Goal: Information Seeking & Learning: Learn about a topic

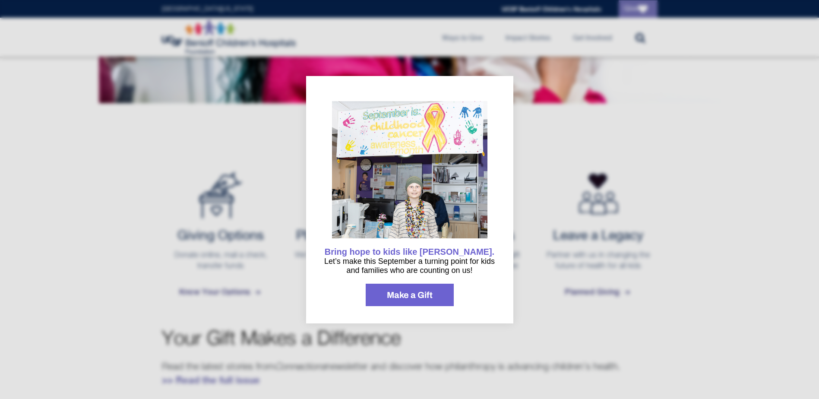
scroll to position [259, 0]
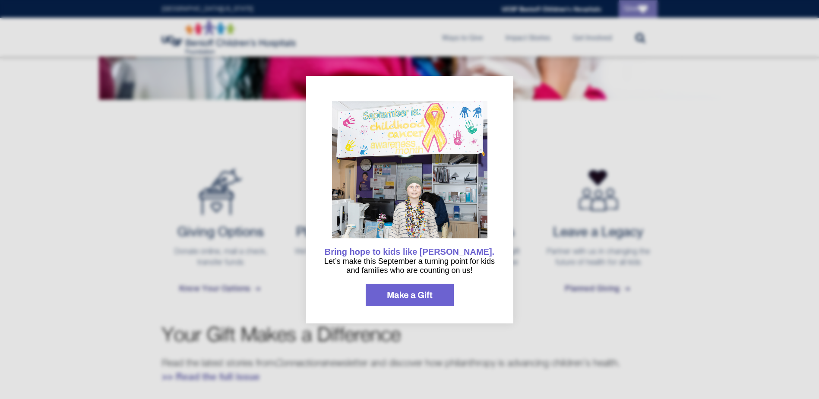
click at [500, 88] on icon "information" at bounding box center [500, 90] width 10 height 10
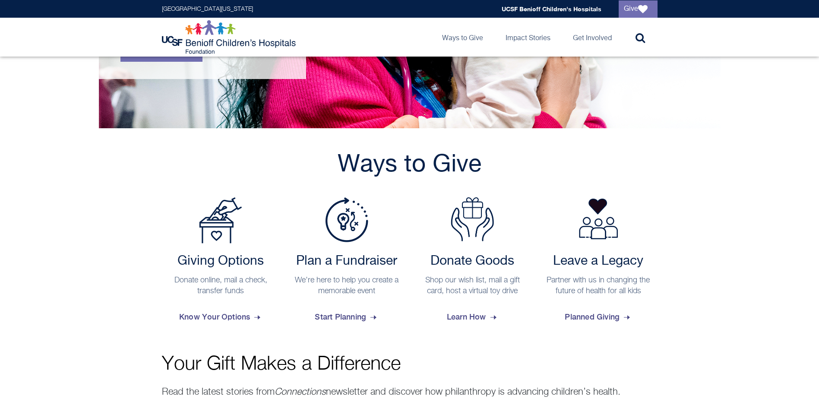
scroll to position [203, 0]
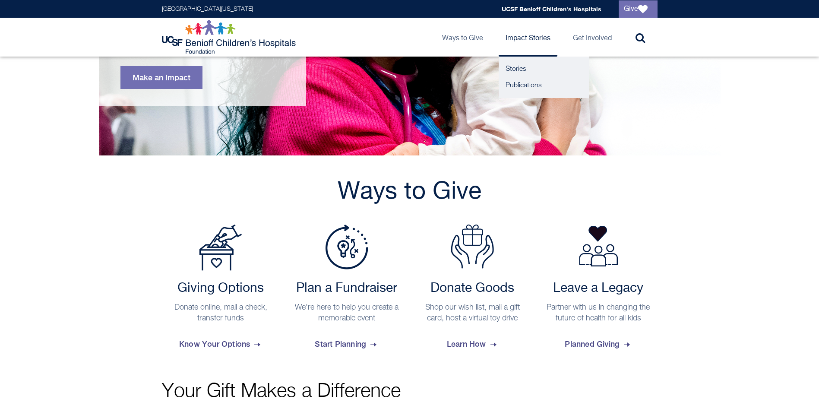
click at [541, 35] on link "Impact Stories" at bounding box center [528, 37] width 59 height 39
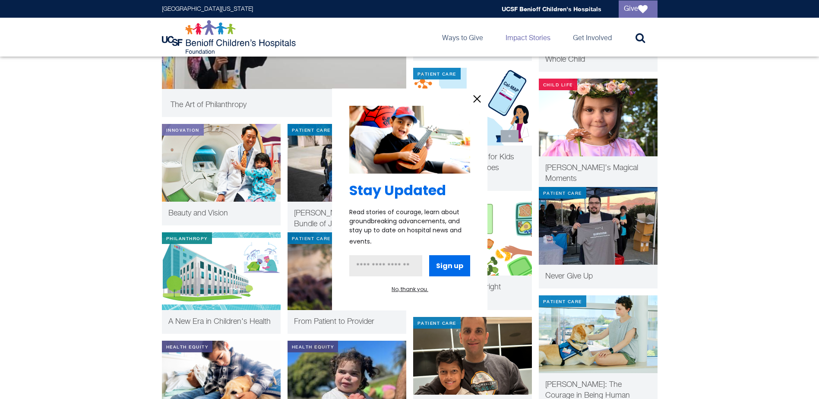
scroll to position [302, 0]
click at [414, 289] on button "No, thank you." at bounding box center [410, 290] width 37 height 8
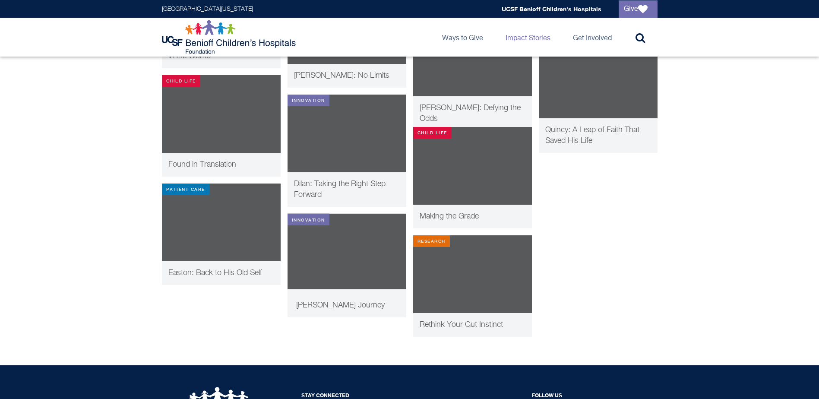
scroll to position [3888, 0]
